Goal: Information Seeking & Learning: Learn about a topic

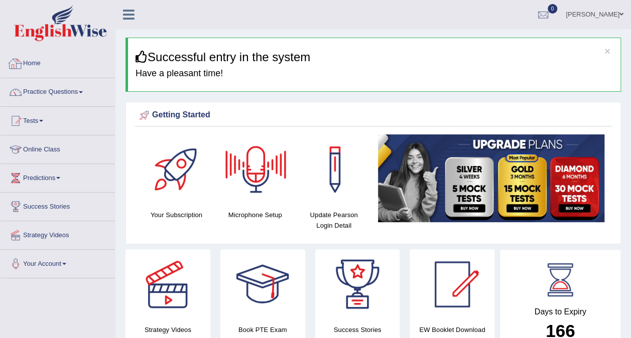
click at [15, 68] on div at bounding box center [15, 63] width 15 height 15
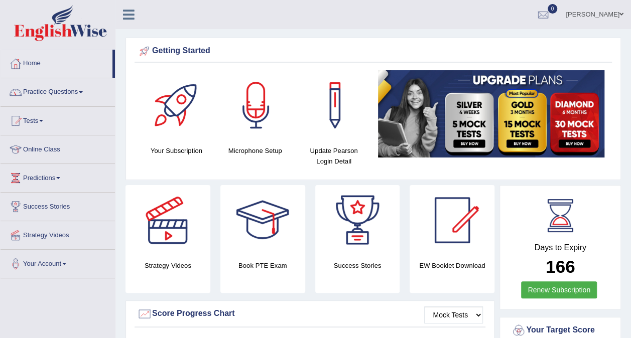
click at [85, 90] on link "Practice Questions" at bounding box center [58, 90] width 115 height 25
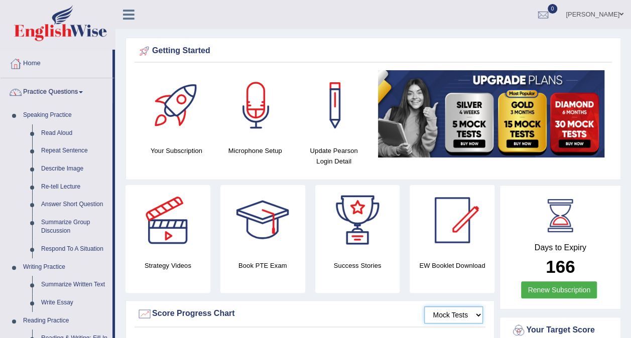
click at [477, 311] on select "Mock Tests" at bounding box center [453, 315] width 59 height 17
click at [477, 314] on select "Mock Tests" at bounding box center [453, 315] width 59 height 17
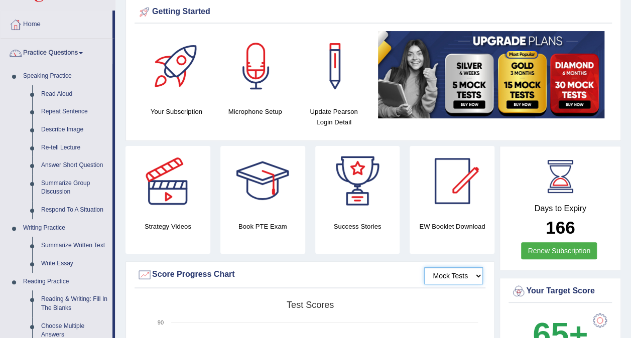
scroll to position [40, 0]
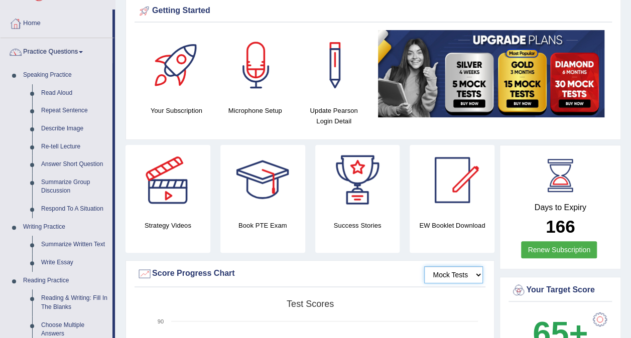
click at [481, 274] on select "Mock Tests" at bounding box center [453, 275] width 59 height 17
click at [424, 267] on select "Mock Tests" at bounding box center [453, 275] width 59 height 17
click at [52, 188] on link "Summarize Group Discussion" at bounding box center [75, 187] width 76 height 27
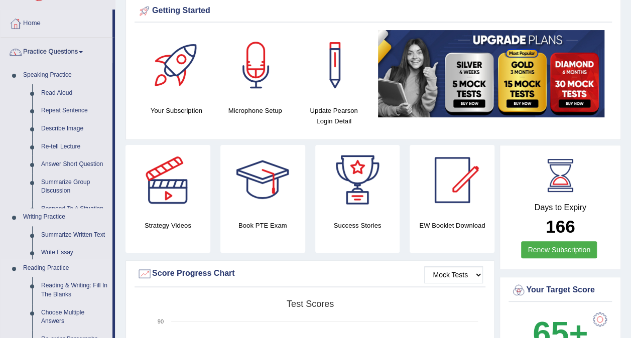
click at [52, 188] on ul "Speaking Practice Read Aloud Repeat Sentence Describe Image Re-tell Lecture Ans…" at bounding box center [57, 314] width 112 height 496
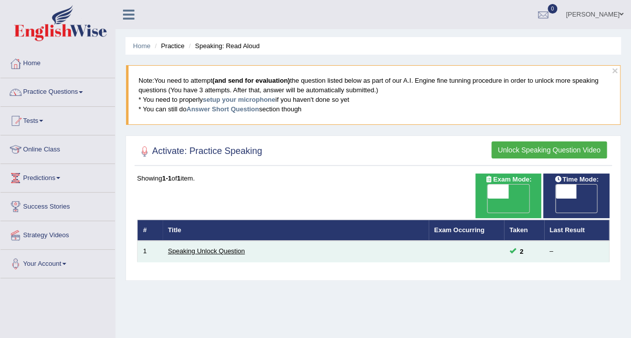
click at [213, 248] on link "Speaking Unlock Question" at bounding box center [206, 252] width 77 height 8
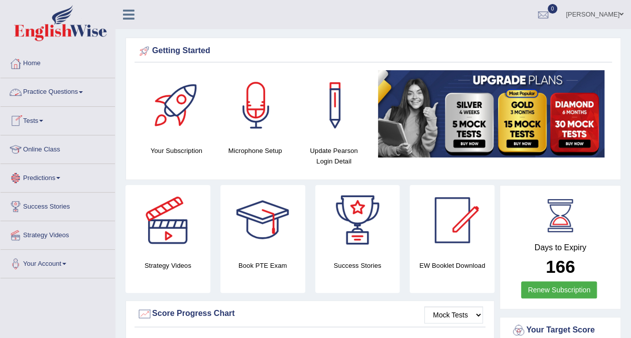
click at [83, 91] on span at bounding box center [81, 92] width 4 height 2
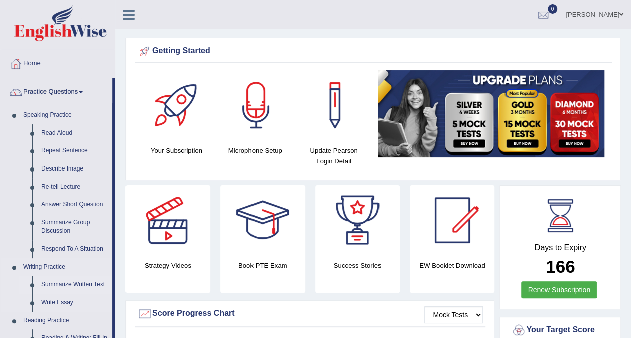
click at [50, 283] on link "Summarize Written Text" at bounding box center [75, 285] width 76 height 18
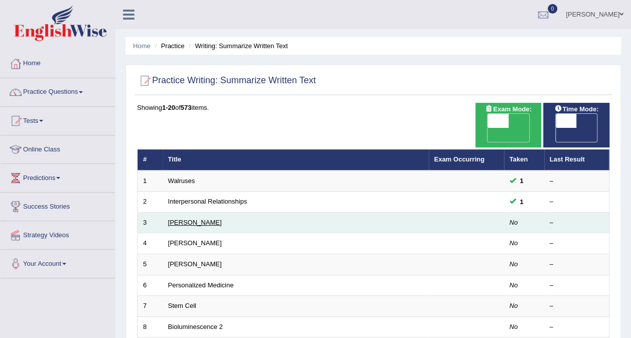
click at [191, 219] on link "[PERSON_NAME]" at bounding box center [195, 223] width 54 height 8
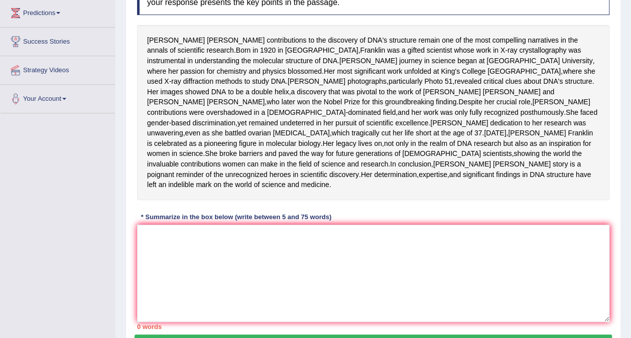
scroll to position [164, 0]
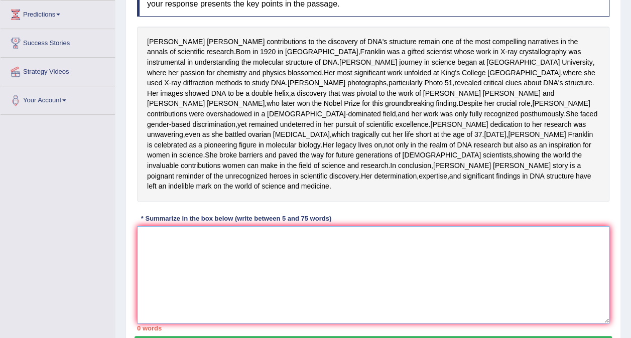
click at [155, 288] on textarea at bounding box center [373, 274] width 473 height 97
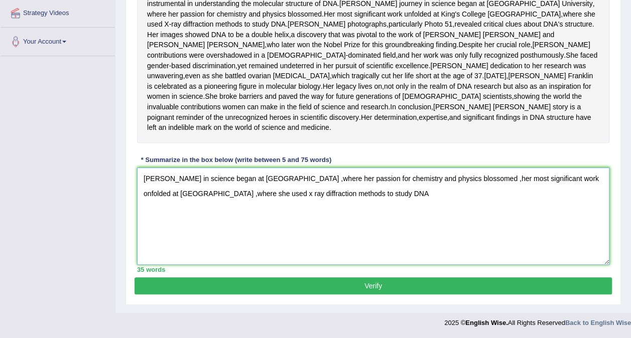
scroll to position [262, 0]
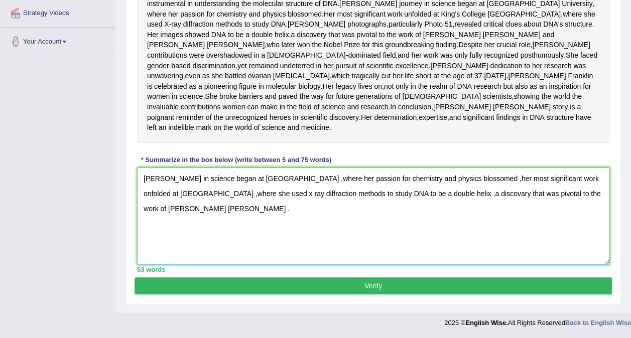
type textarea "Franklin jounrnery in science began at Cambridge university ,where her passion …"
click at [369, 286] on button "Verify" at bounding box center [374, 286] width 478 height 17
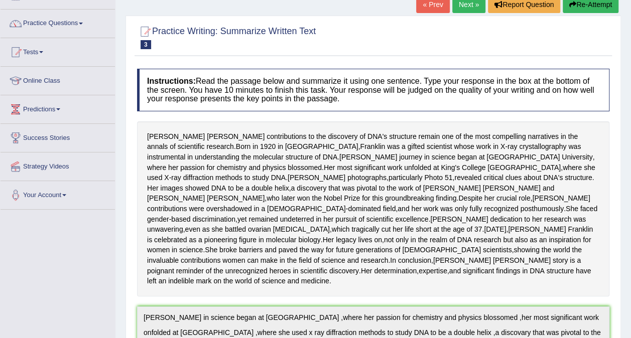
scroll to position [0, 0]
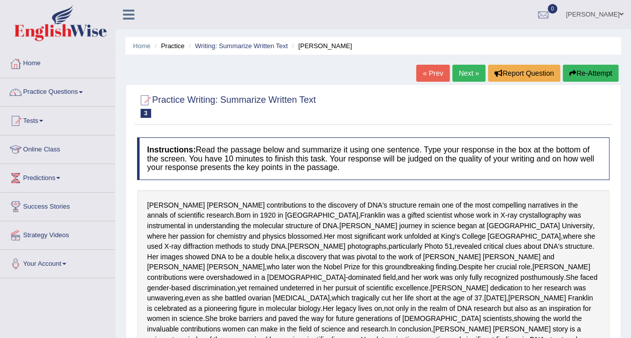
click at [43, 121] on span at bounding box center [41, 121] width 4 height 2
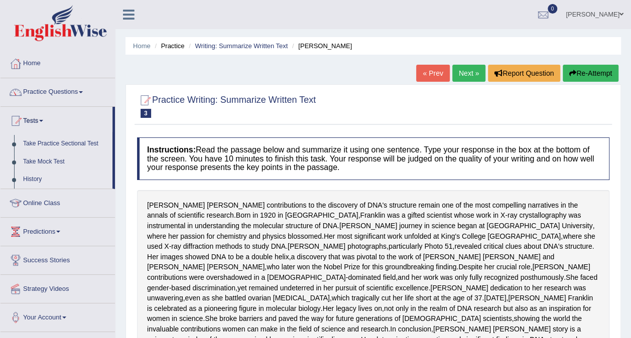
click at [33, 176] on link "History" at bounding box center [66, 180] width 94 height 18
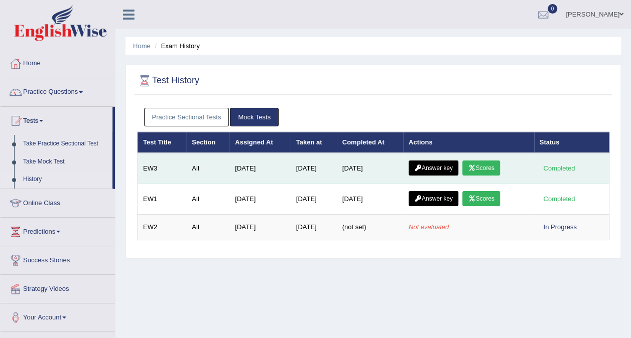
click at [484, 168] on link "Scores" at bounding box center [481, 168] width 37 height 15
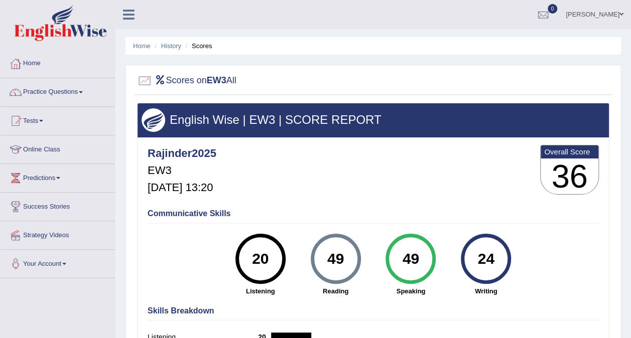
click at [79, 91] on link "Practice Questions" at bounding box center [58, 90] width 115 height 25
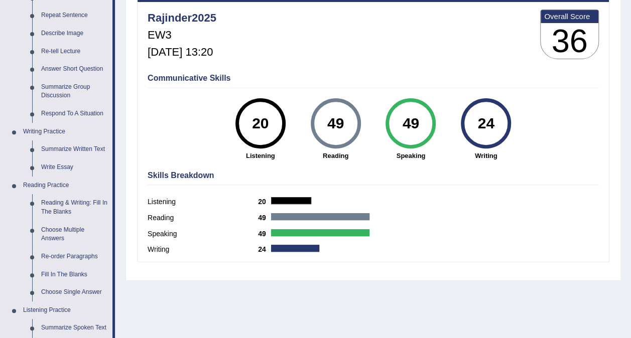
scroll to position [141, 0]
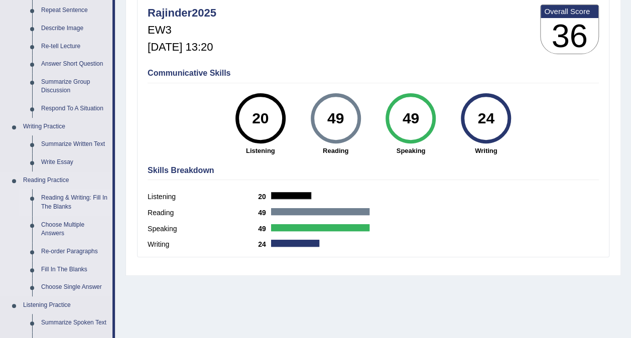
click at [61, 202] on link "Reading & Writing: Fill In The Blanks" at bounding box center [75, 202] width 76 height 27
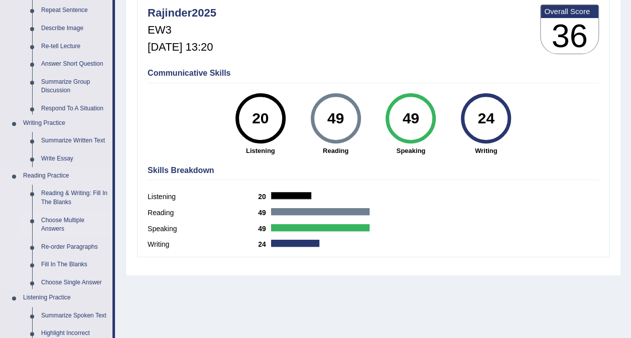
click at [61, 202] on ul "Speaking Practice Read Aloud Repeat Sentence Describe Image Re-tell Lecture Ans…" at bounding box center [57, 226] width 112 height 521
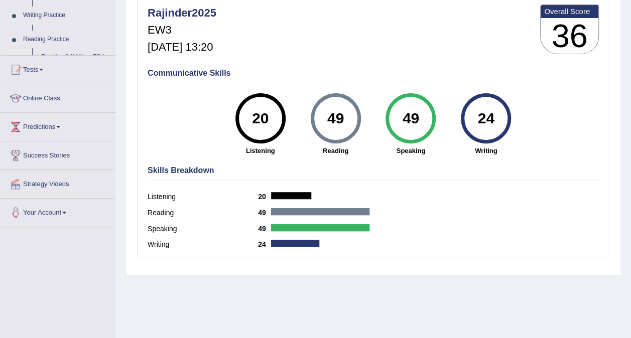
click at [61, 202] on div "Toggle navigation Home Practice Questions Speaking Practice Read Aloud Repeat S…" at bounding box center [315, 120] width 631 height 522
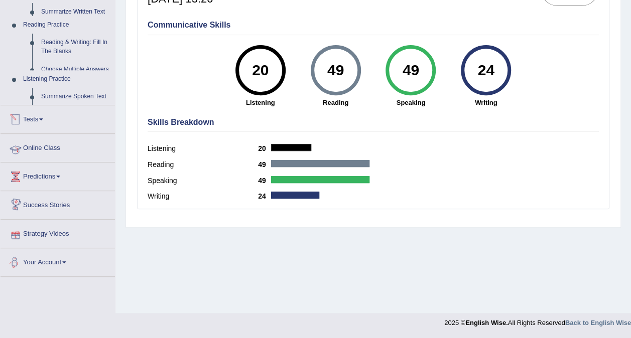
scroll to position [140, 0]
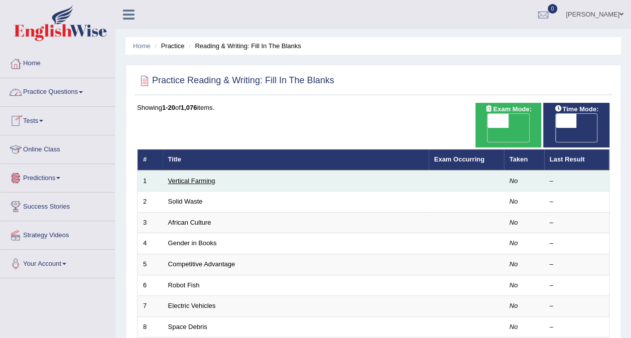
click at [185, 177] on link "Vertical Farming" at bounding box center [191, 181] width 47 height 8
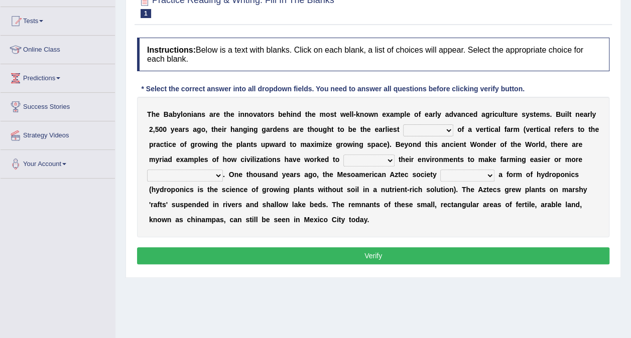
scroll to position [100, 0]
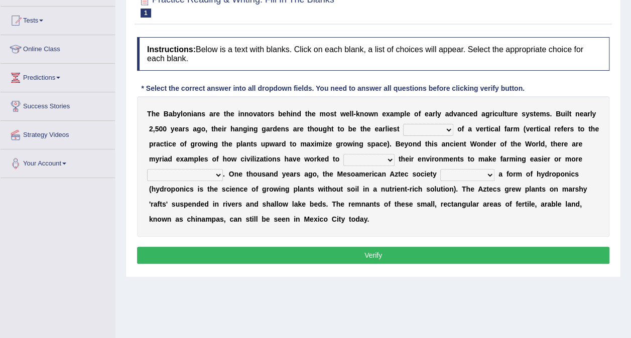
click at [413, 127] on select "prototype failure discredit protocol" at bounding box center [428, 130] width 50 height 12
select select "failure"
click at [403, 124] on select "prototype failure discredit protocol" at bounding box center [428, 130] width 50 height 12
drag, startPoint x: 186, startPoint y: 122, endPoint x: 186, endPoint y: 155, distance: 33.1
click at [186, 155] on div "T h e B a b y l o n i a n s a r e t h e i n n o v a t o r s b e h i n d t h e m…" at bounding box center [373, 166] width 473 height 141
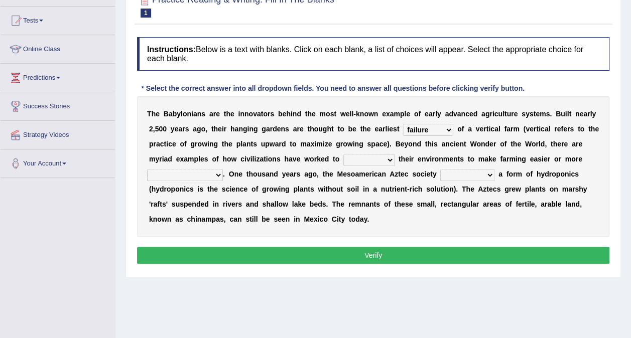
click at [344, 158] on select "manipulate escape respect disarrange" at bounding box center [369, 160] width 51 height 12
select select "respect"
click at [344, 154] on select "manipulate escape respect disarrange" at bounding box center [369, 160] width 51 height 12
click at [223, 169] on select "productive constructive connective counterproductive" at bounding box center [185, 175] width 76 height 12
select select "productive"
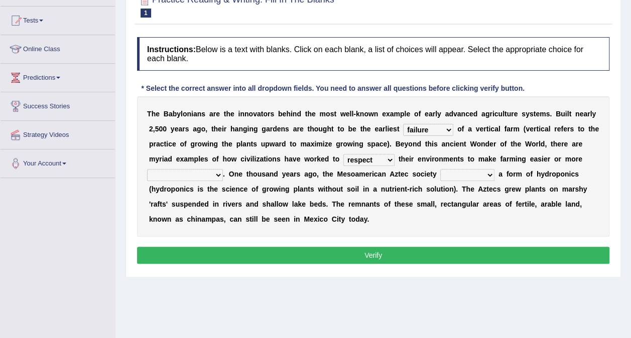
click at [223, 169] on select "productive constructive connective counterproductive" at bounding box center [185, 175] width 76 height 12
click at [440, 173] on select "domineered volunteered pioneered engineered" at bounding box center [467, 175] width 54 height 12
select select "volunteered"
click at [440, 169] on select "domineered volunteered pioneered engineered" at bounding box center [467, 175] width 54 height 12
click at [372, 257] on button "Verify" at bounding box center [373, 255] width 473 height 17
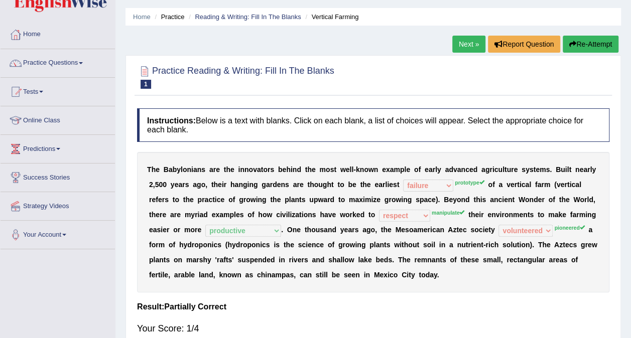
scroll to position [0, 0]
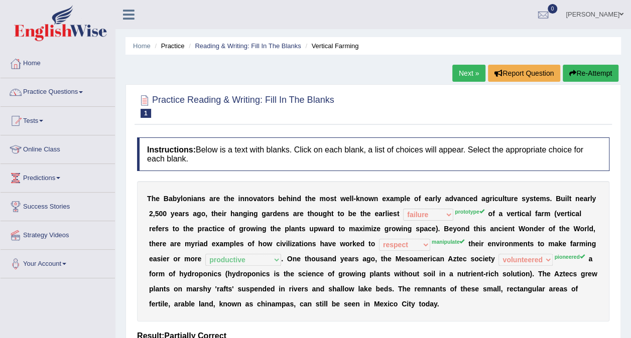
click at [470, 71] on link "Next »" at bounding box center [468, 73] width 33 height 17
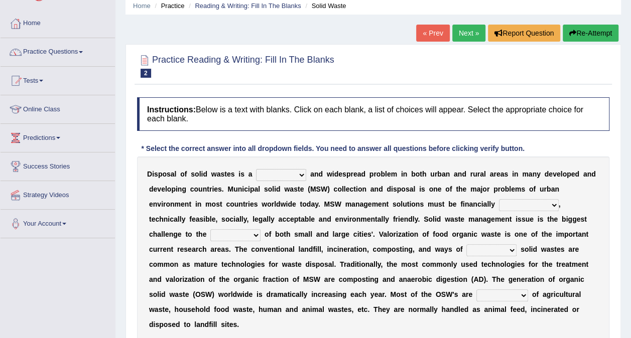
scroll to position [60, 0]
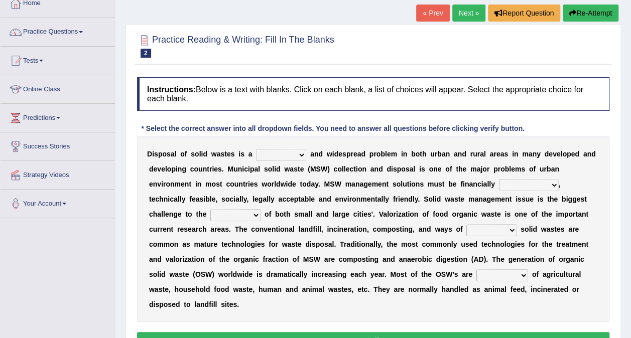
click at [296, 158] on select "slanting stinging stalling shafting" at bounding box center [281, 155] width 50 height 12
click at [256, 149] on select "slanting stinging stalling shafting" at bounding box center [281, 155] width 50 height 12
select select "stalling"
click at [256, 149] on select "slanting stinging stalling shafting" at bounding box center [281, 155] width 50 height 12
click at [293, 156] on select "slanting stinging stalling shafting" at bounding box center [281, 155] width 50 height 12
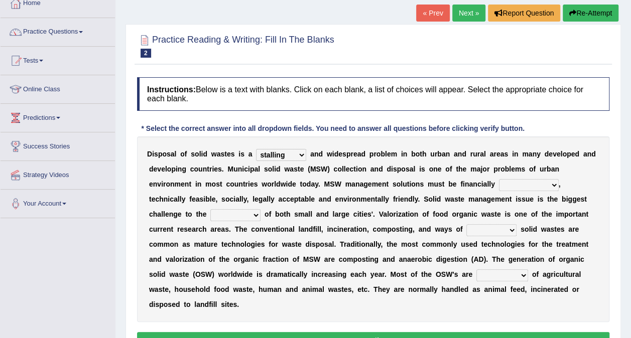
click at [256, 149] on select "slanting stinging stalling shafting" at bounding box center [281, 155] width 50 height 12
click at [499, 185] on select "unattainable sustainable objectionable treasonable" at bounding box center [529, 185] width 60 height 12
select select "sustainable"
click at [499, 179] on select "unattainable sustainable objectionable treasonable" at bounding box center [529, 185] width 60 height 12
click at [261, 209] on select "plants culture authorities history" at bounding box center [235, 215] width 50 height 12
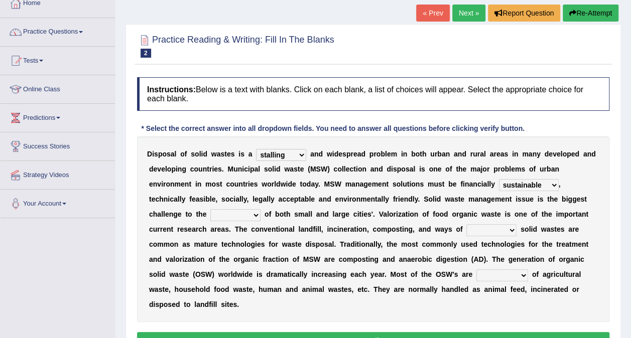
select select "culture"
click at [261, 209] on select "plants culture authorities history" at bounding box center [235, 215] width 50 height 12
click at [467, 232] on select "reserving preserving deserving handling" at bounding box center [492, 230] width 50 height 12
select select "preserving"
click at [467, 224] on select "reserving preserving deserving handling" at bounding box center [492, 230] width 50 height 12
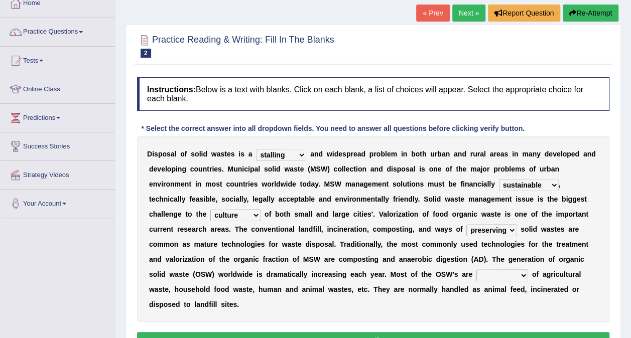
click at [477, 274] on select "composed disposed composing disposing" at bounding box center [503, 276] width 52 height 12
click at [477, 275] on select "composed disposed composing disposing" at bounding box center [503, 276] width 52 height 12
select select "composing"
click at [477, 270] on select "composed disposed composing disposing" at bounding box center [503, 276] width 52 height 12
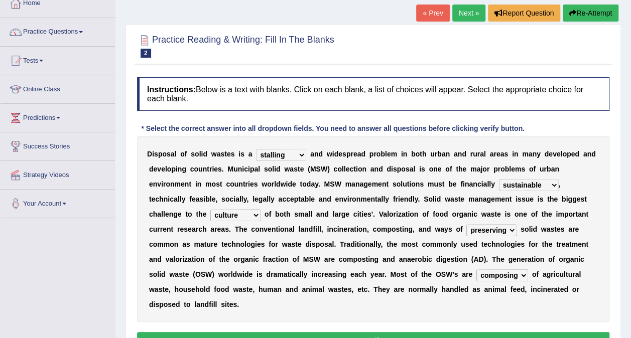
click at [261, 209] on select "plants culture authorities history" at bounding box center [235, 215] width 50 height 12
select select "authorities"
click at [261, 209] on select "plants culture authorities history" at bounding box center [235, 215] width 50 height 12
click at [443, 332] on button "Verify" at bounding box center [373, 340] width 473 height 17
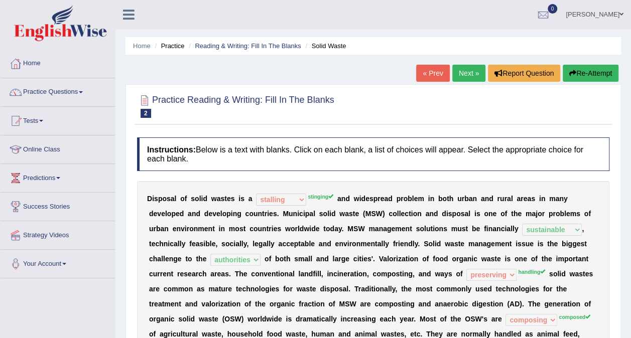
scroll to position [0, 0]
click at [613, 14] on link "Rajinder" at bounding box center [594, 13] width 73 height 26
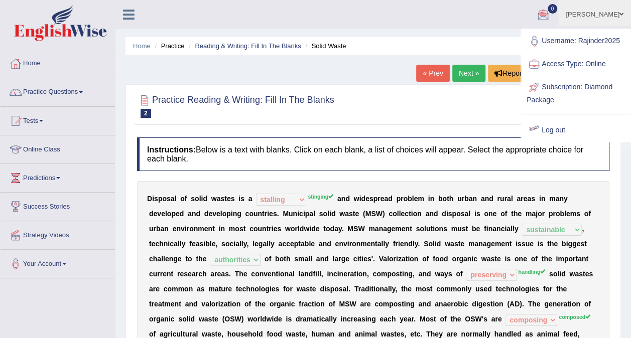
click at [550, 137] on link "Log out" at bounding box center [576, 130] width 108 height 23
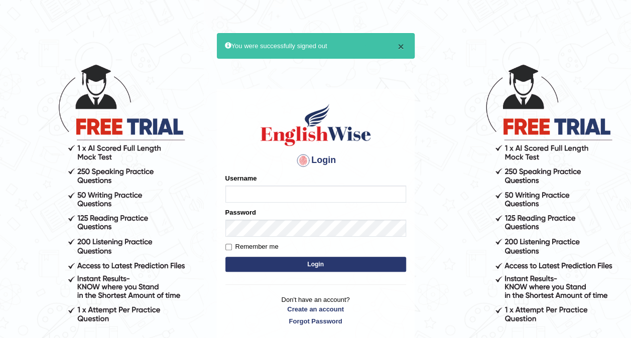
type input "Rajinder2025"
click at [403, 44] on button "×" at bounding box center [401, 46] width 6 height 11
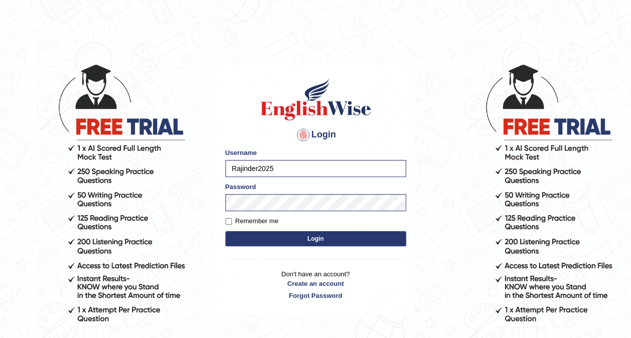
click at [403, 44] on main "Login Please fix the following errors: Username Rajinder2025 Password Remember …" at bounding box center [315, 174] width 201 height 285
